Goal: Task Accomplishment & Management: Use online tool/utility

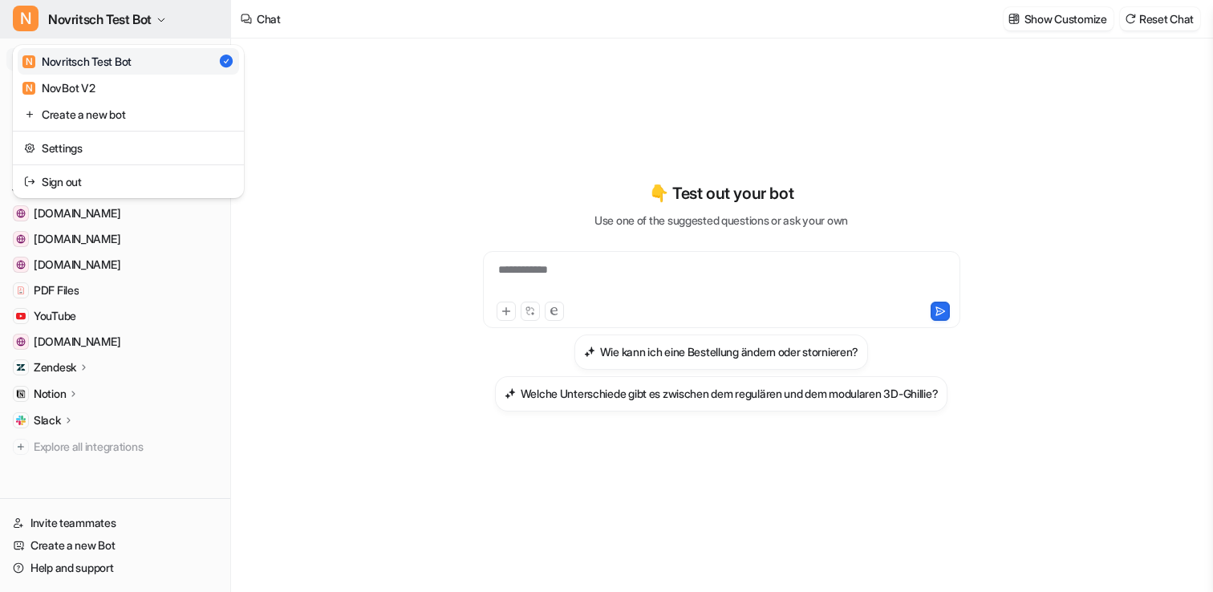
click at [124, 6] on button "N Novritsch Test Bot" at bounding box center [115, 19] width 230 height 39
click at [375, 209] on div "**********" at bounding box center [606, 296] width 1213 height 592
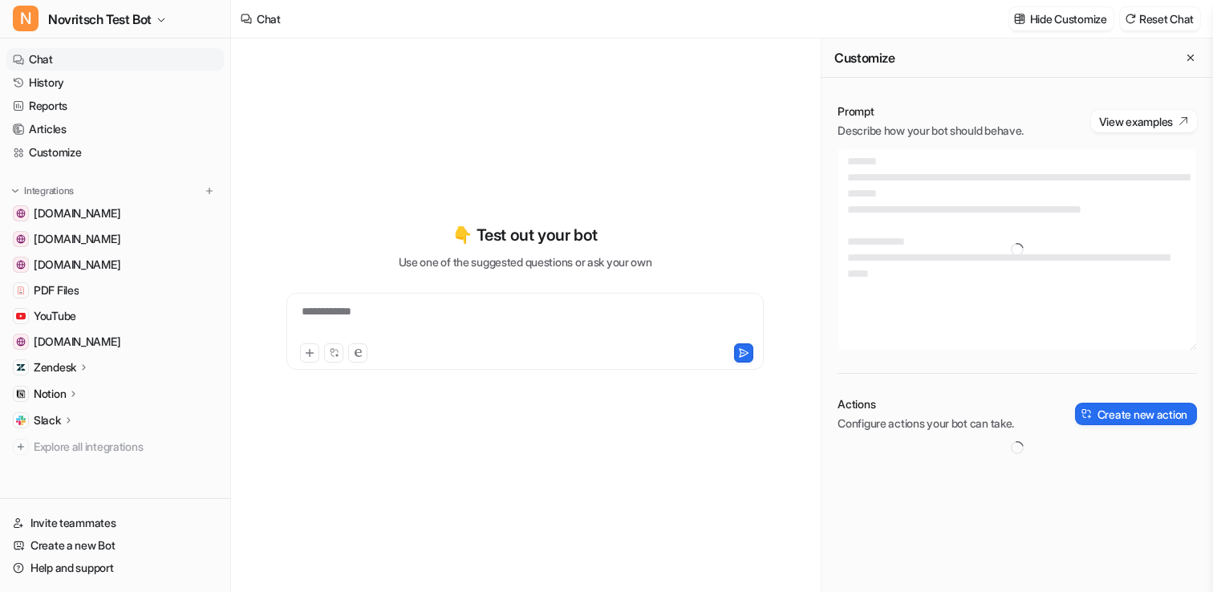
type textarea "**********"
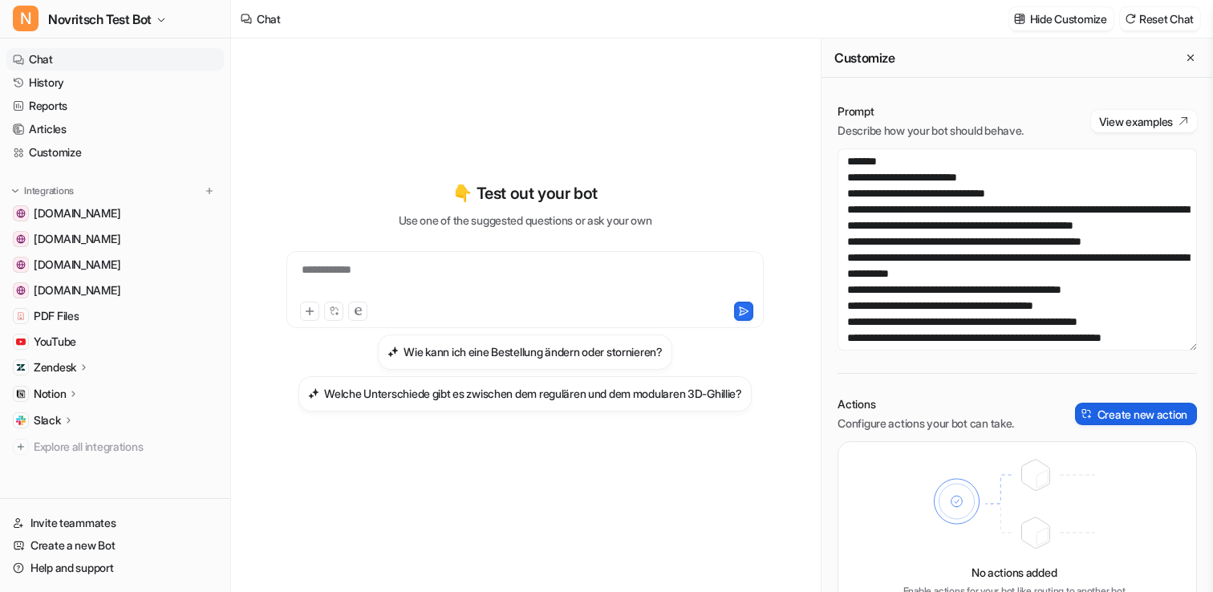
click at [1081, 410] on img at bounding box center [1086, 413] width 11 height 11
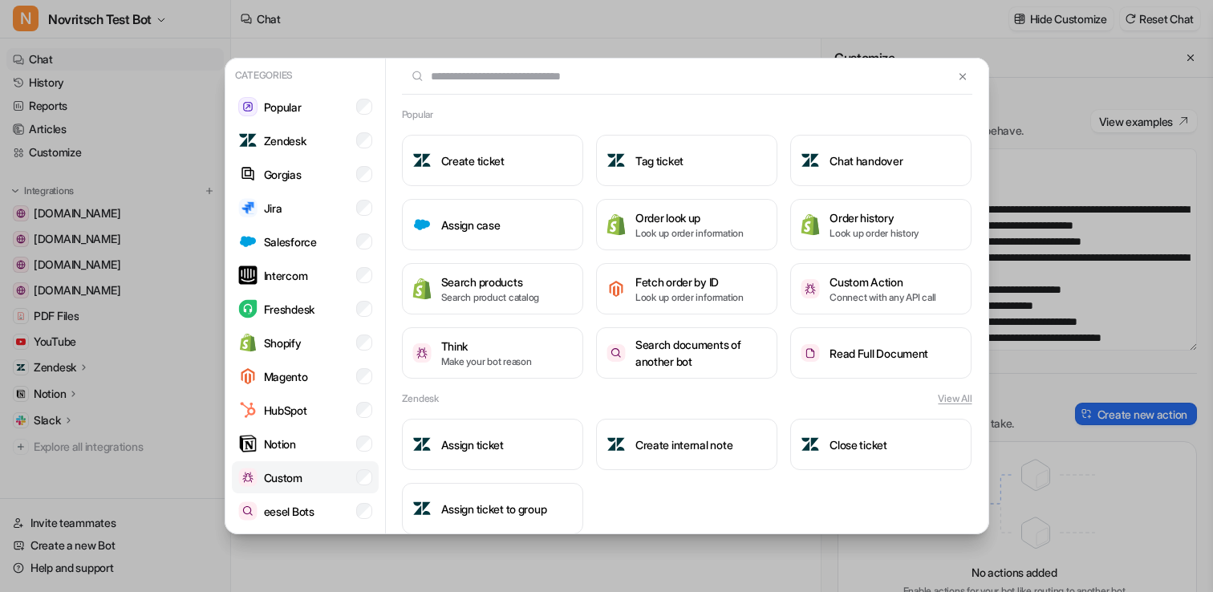
click at [307, 476] on li "Custom" at bounding box center [305, 477] width 147 height 32
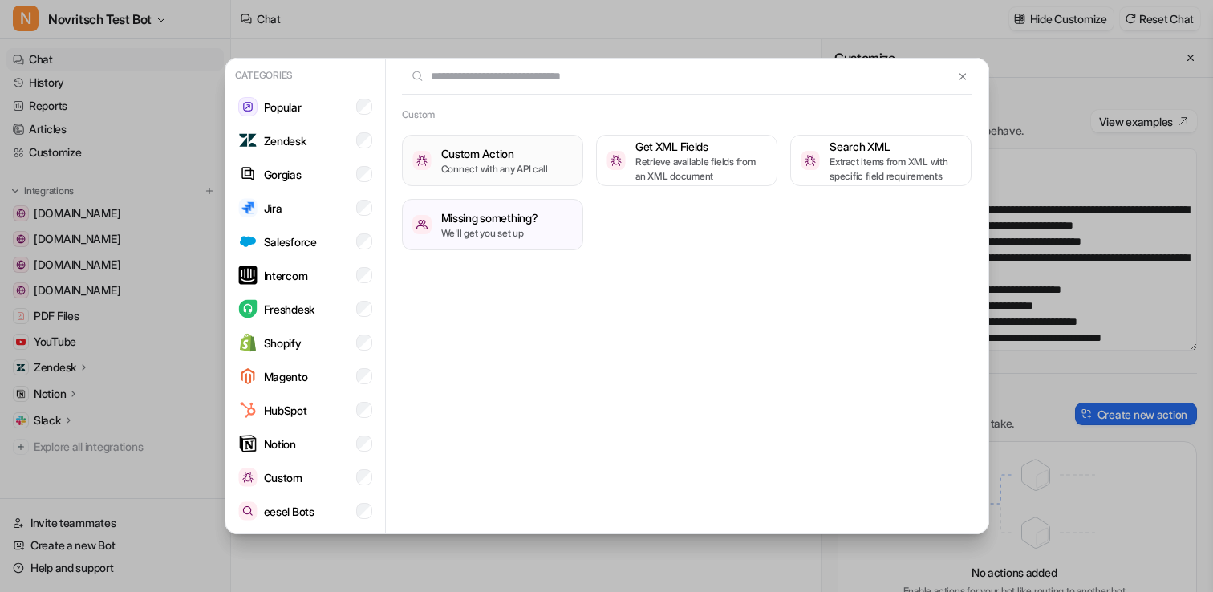
click at [516, 164] on p "Connect with any API call" at bounding box center [494, 169] width 107 height 14
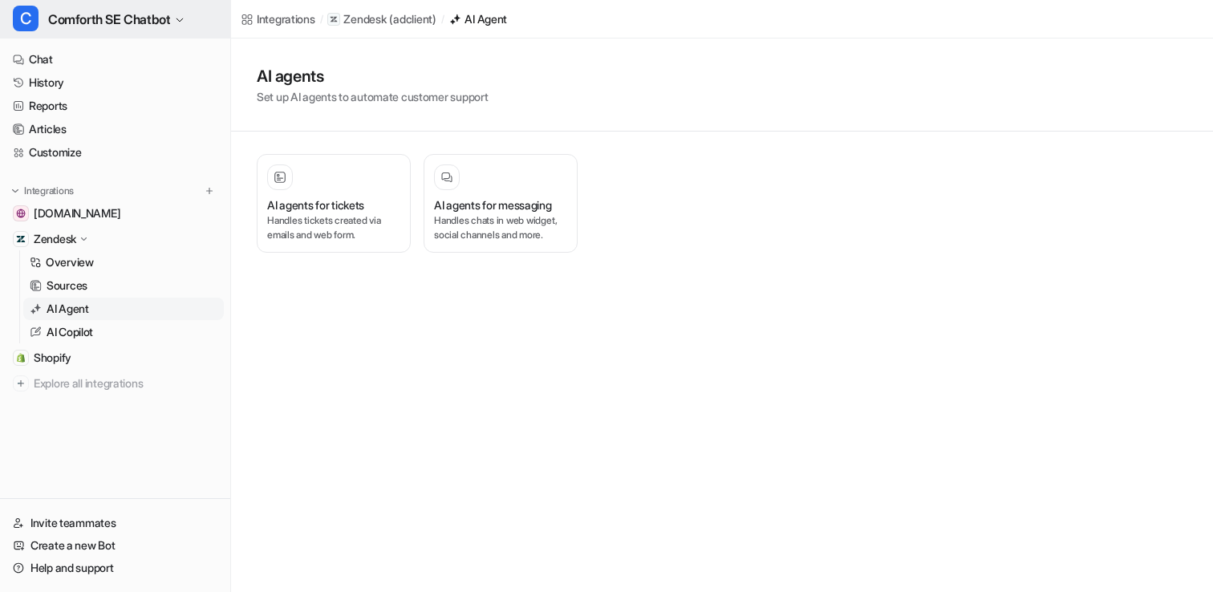
click at [136, 16] on span "Comforth SE Chatbot" at bounding box center [109, 19] width 122 height 22
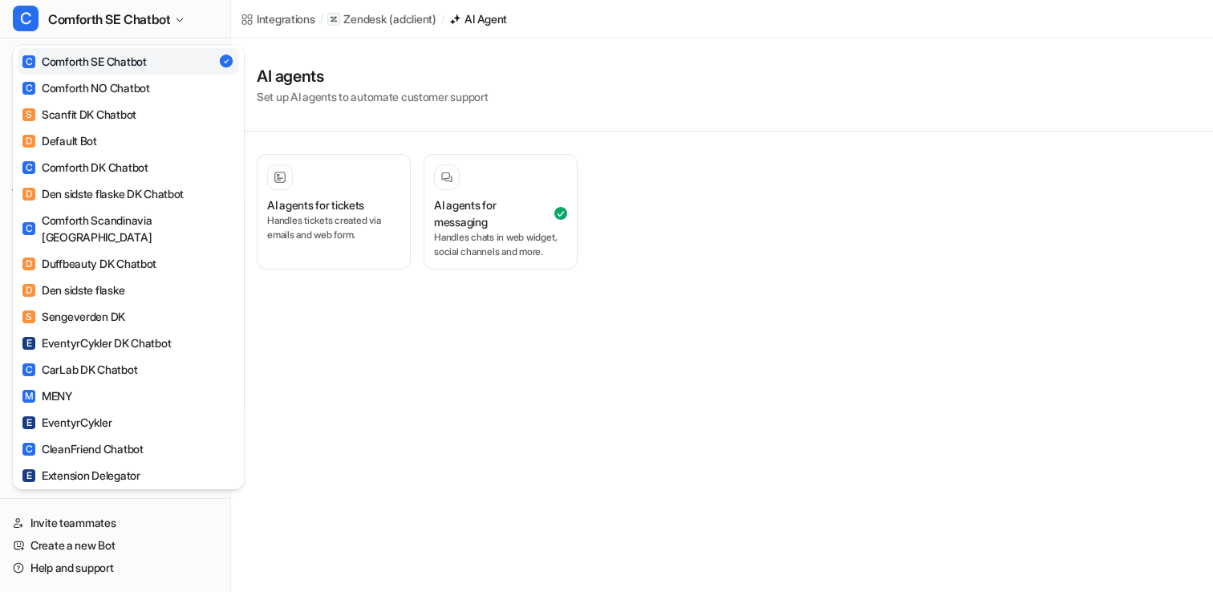
click at [515, 226] on div "C Comforth SE Chatbot C Comforth SE Chatbot C Comforth NO Chatbot S Scanfit DK …" at bounding box center [606, 296] width 1213 height 592
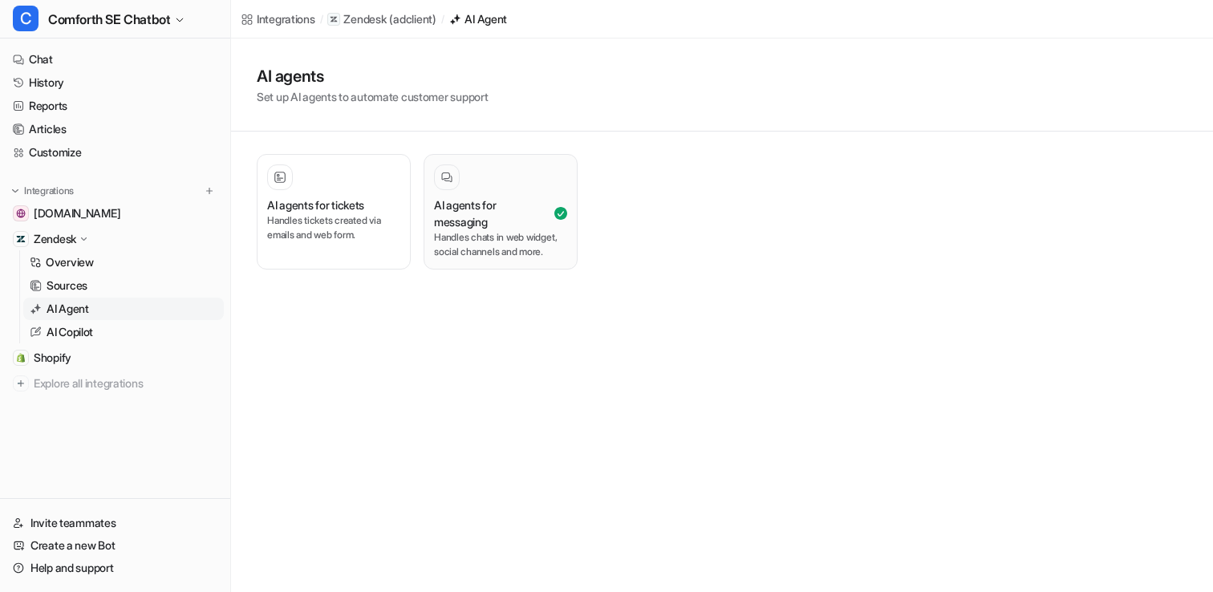
click at [485, 213] on h3 "AI agents for messaging" at bounding box center [492, 214] width 117 height 34
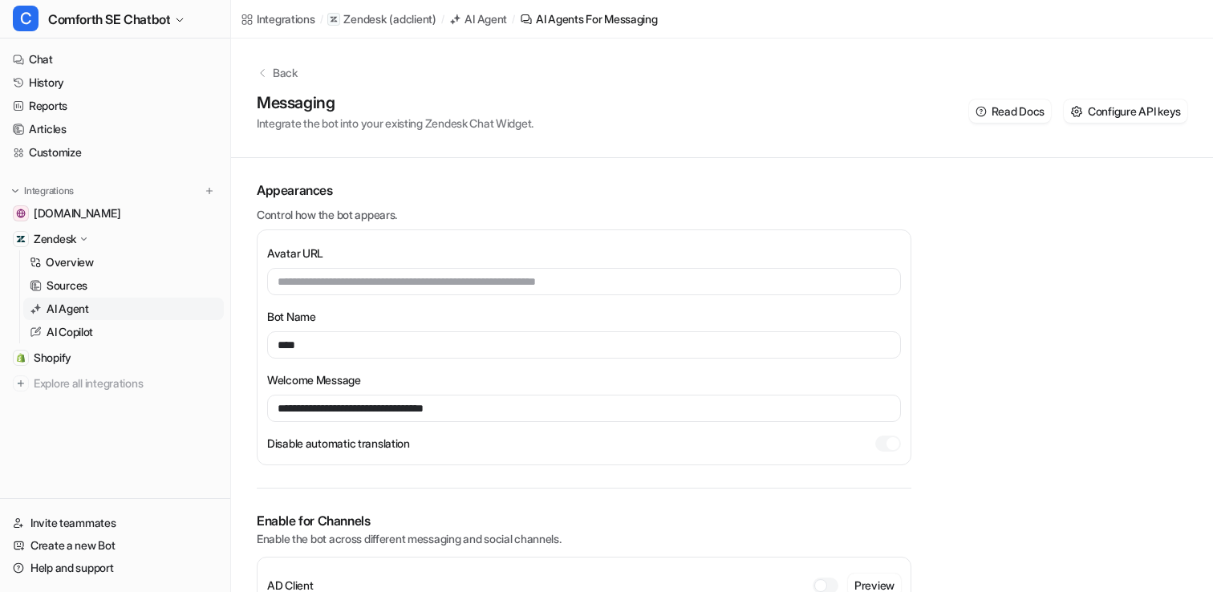
scroll to position [31, 0]
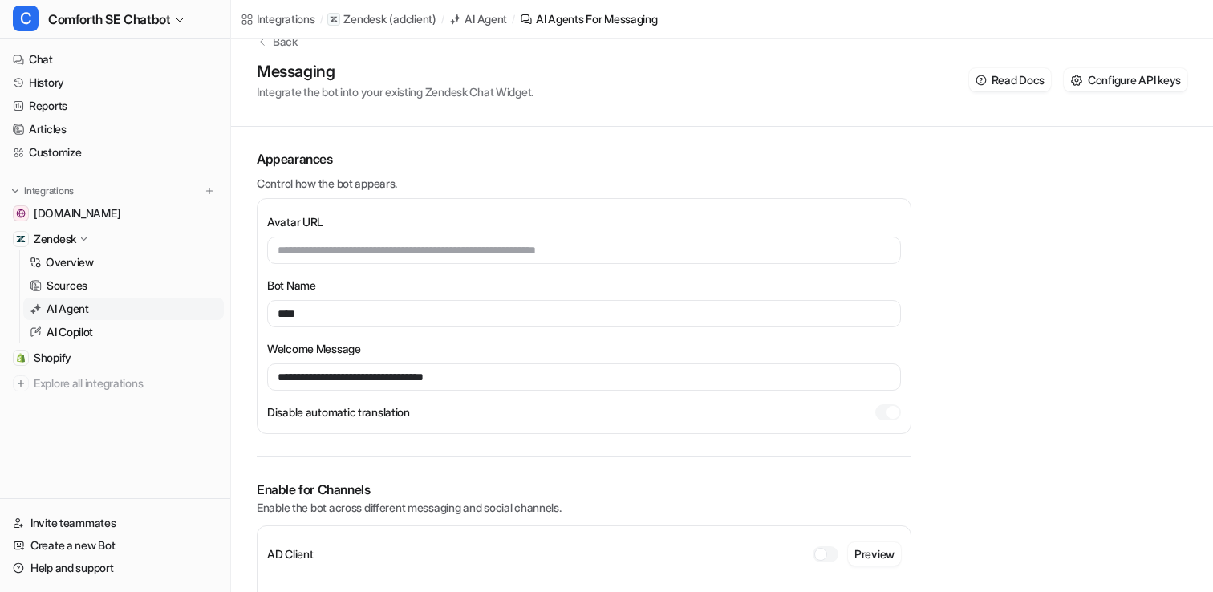
click at [261, 508] on p "Enable the bot across different messaging and social channels." at bounding box center [584, 507] width 655 height 17
click at [265, 501] on p "Enable the bot across different messaging and social channels." at bounding box center [584, 507] width 655 height 17
drag, startPoint x: 255, startPoint y: 492, endPoint x: 388, endPoint y: 492, distance: 133.2
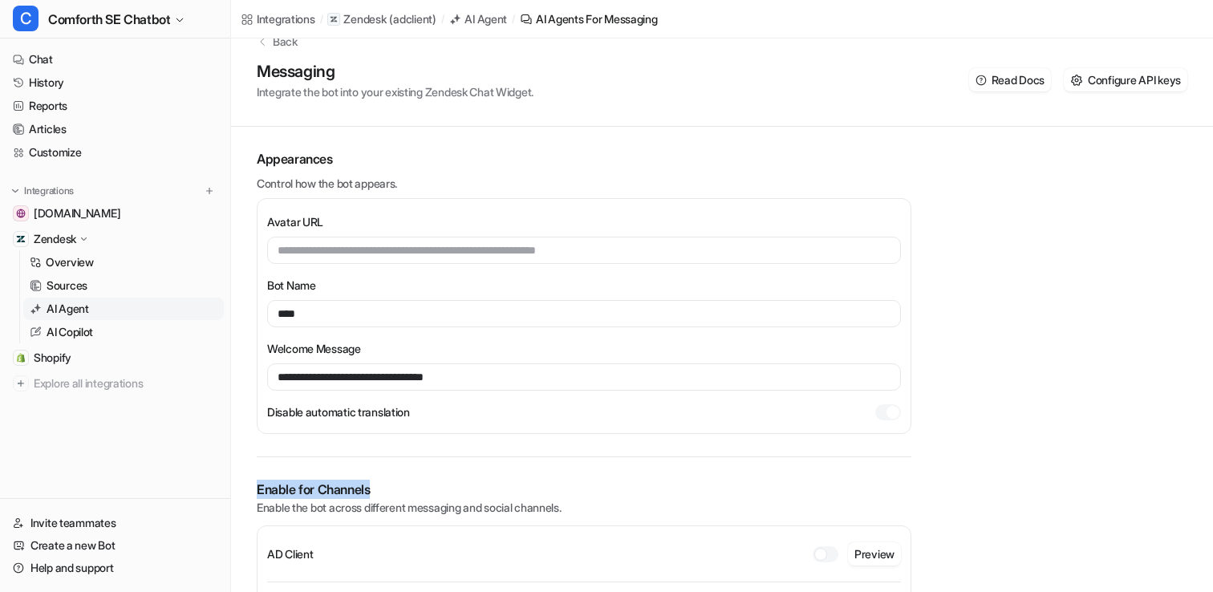
copy h1 "Enable for Channels"
